Goal: Task Accomplishment & Management: Use online tool/utility

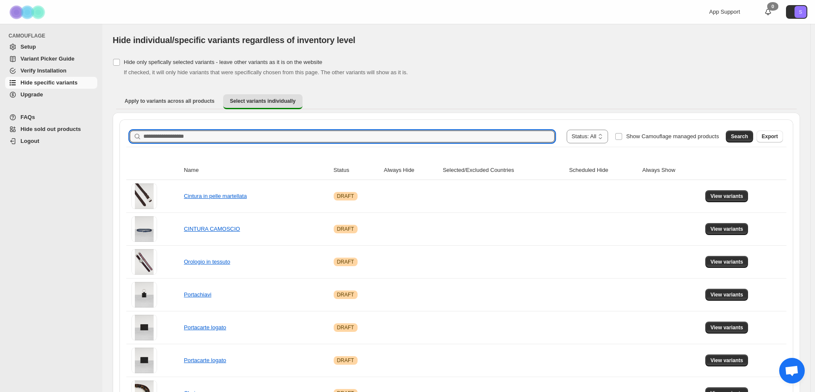
click at [175, 137] on input "Search product name" at bounding box center [349, 137] width 412 height 12
click at [748, 139] on span "Search" at bounding box center [739, 136] width 17 height 7
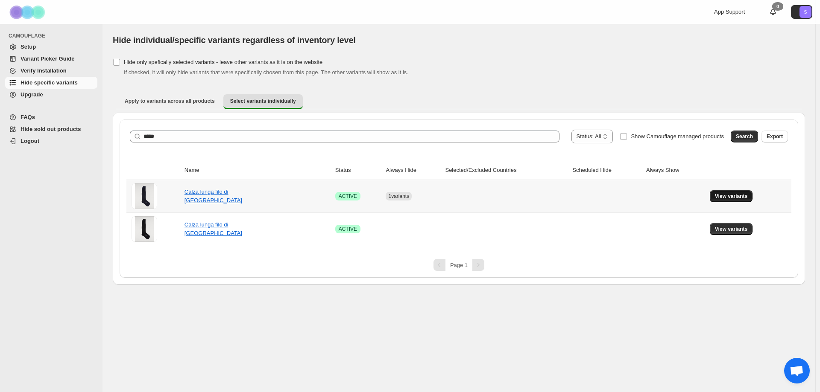
click at [724, 196] on span "View variants" at bounding box center [731, 196] width 33 height 7
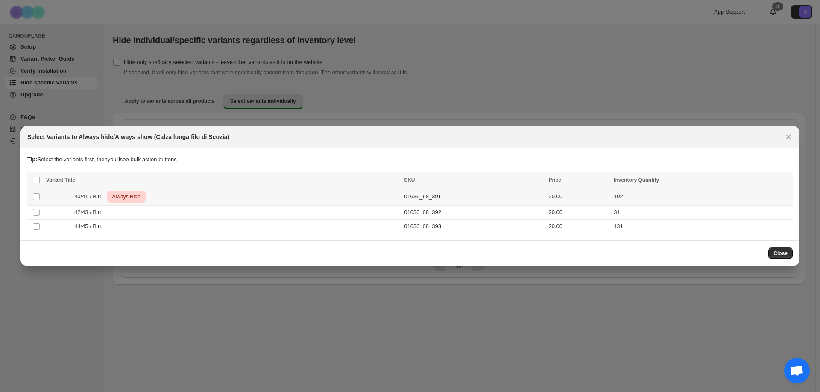
click at [97, 192] on div "40/41 / Blu Critical Always Hide" at bounding box center [222, 197] width 353 height 12
click at [780, 186] on div "Always hide Always show Schedule hide Success ENT Hide from countries Always hi…" at bounding box center [433, 181] width 712 height 12
click at [782, 183] on icon "More actions" at bounding box center [784, 181] width 9 height 9
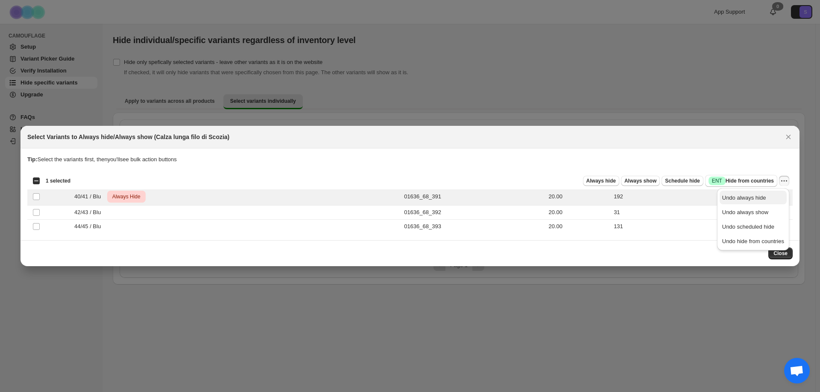
click at [777, 199] on span "Undo always hide" at bounding box center [753, 198] width 62 height 9
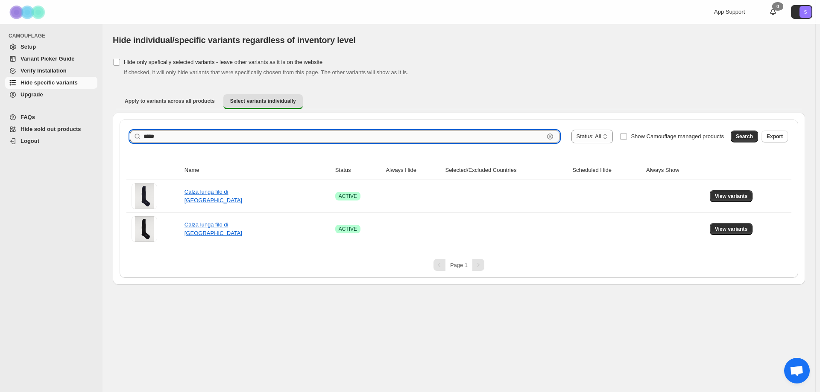
click at [227, 138] on input "*****" at bounding box center [343, 137] width 400 height 12
type input "*****"
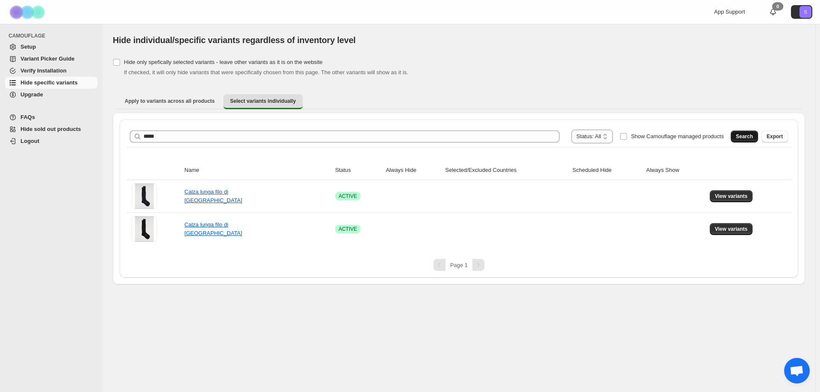
click at [750, 132] on button "Search" at bounding box center [744, 137] width 27 height 12
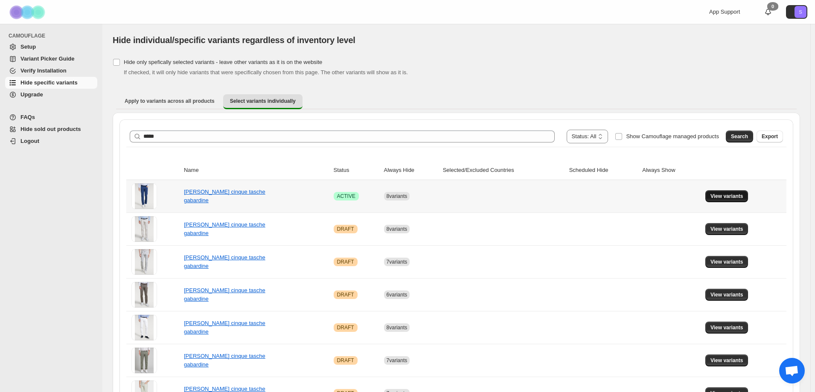
click at [735, 201] on button "View variants" at bounding box center [727, 196] width 43 height 12
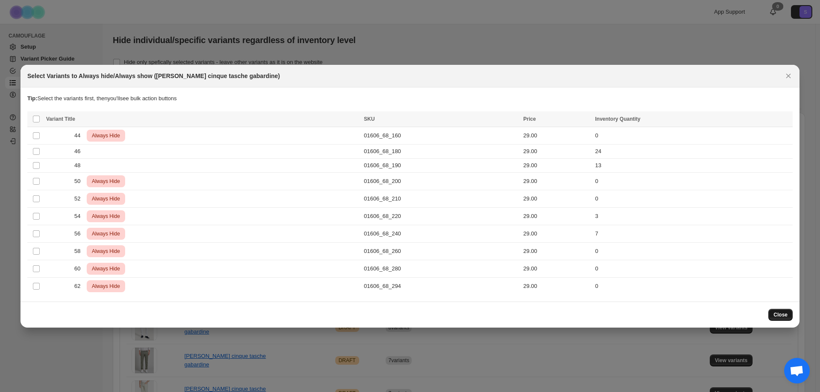
click at [783, 317] on span "Close" at bounding box center [780, 315] width 14 height 7
